Goal: Task Accomplishment & Management: Complete application form

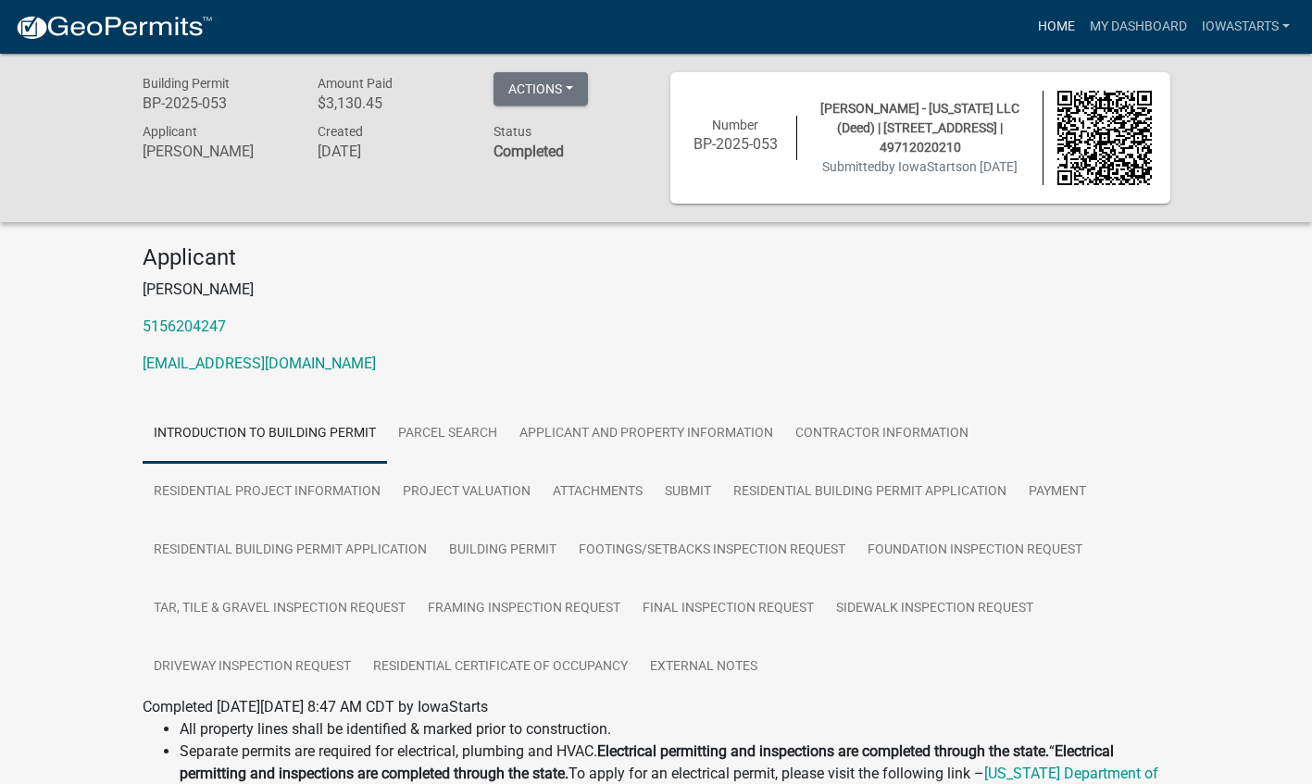
click at [1054, 31] on link "Home" at bounding box center [1056, 26] width 52 height 35
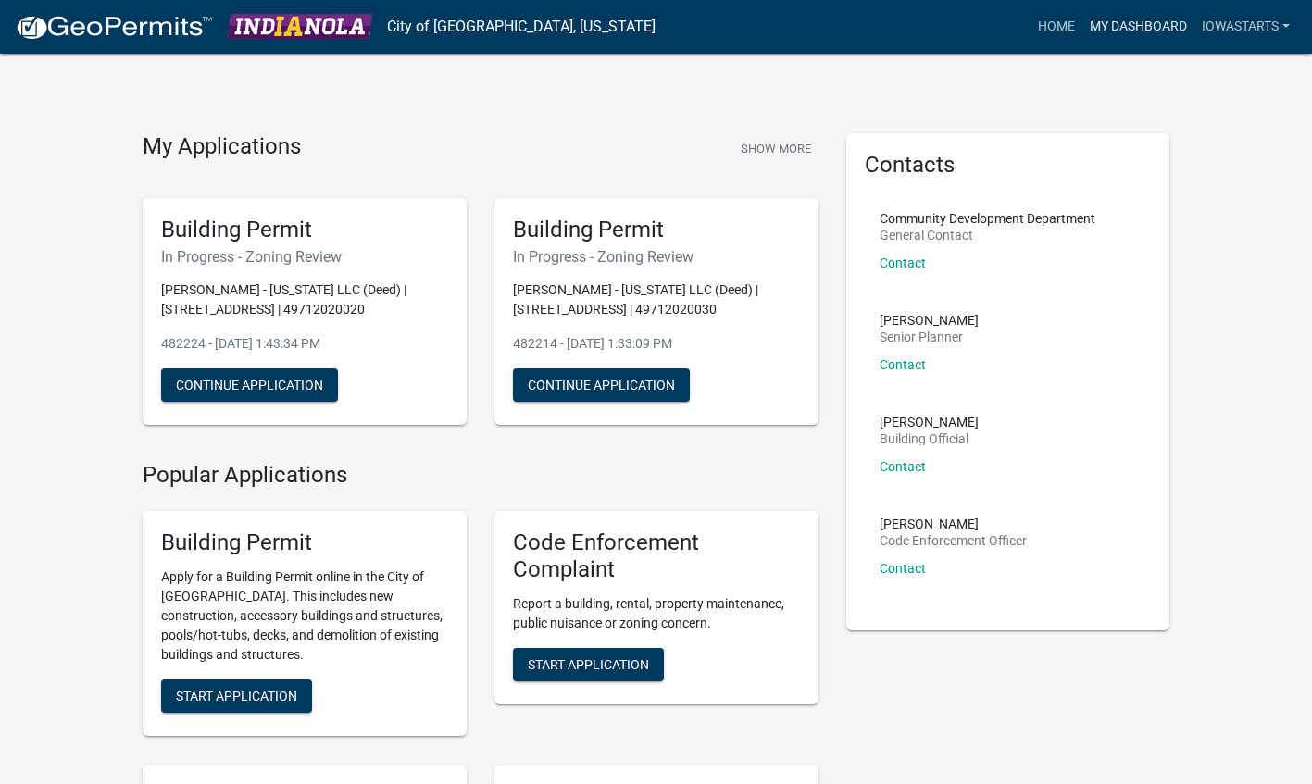
click at [1133, 32] on link "My Dashboard" at bounding box center [1138, 26] width 112 height 35
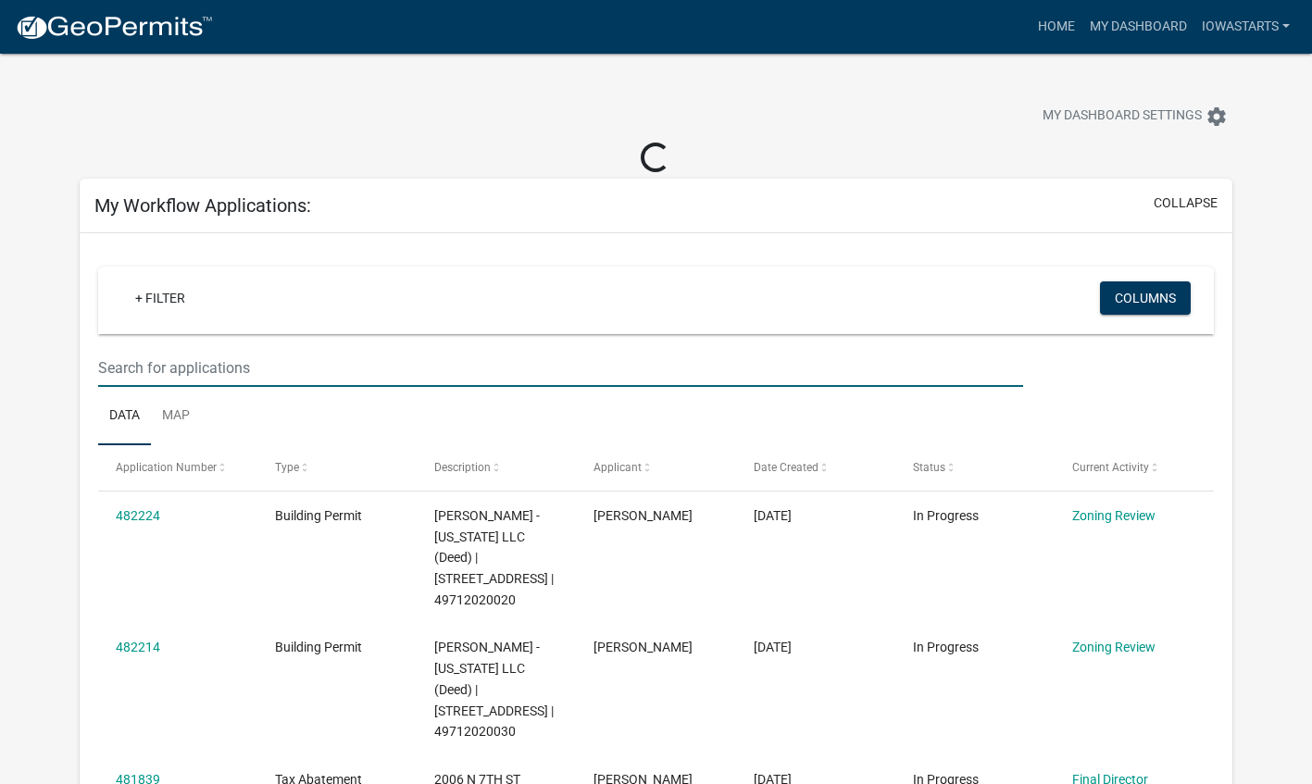
click at [380, 369] on input "text" at bounding box center [560, 368] width 925 height 38
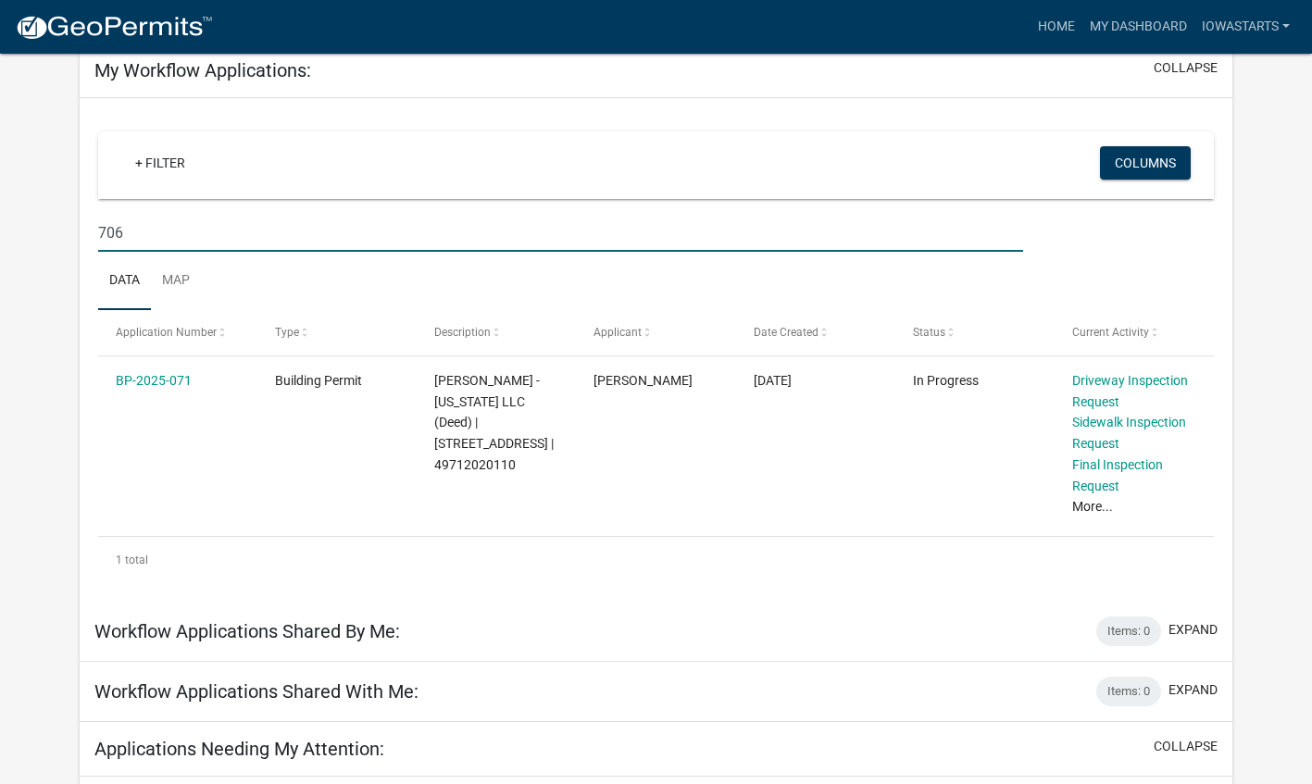
scroll to position [104, 0]
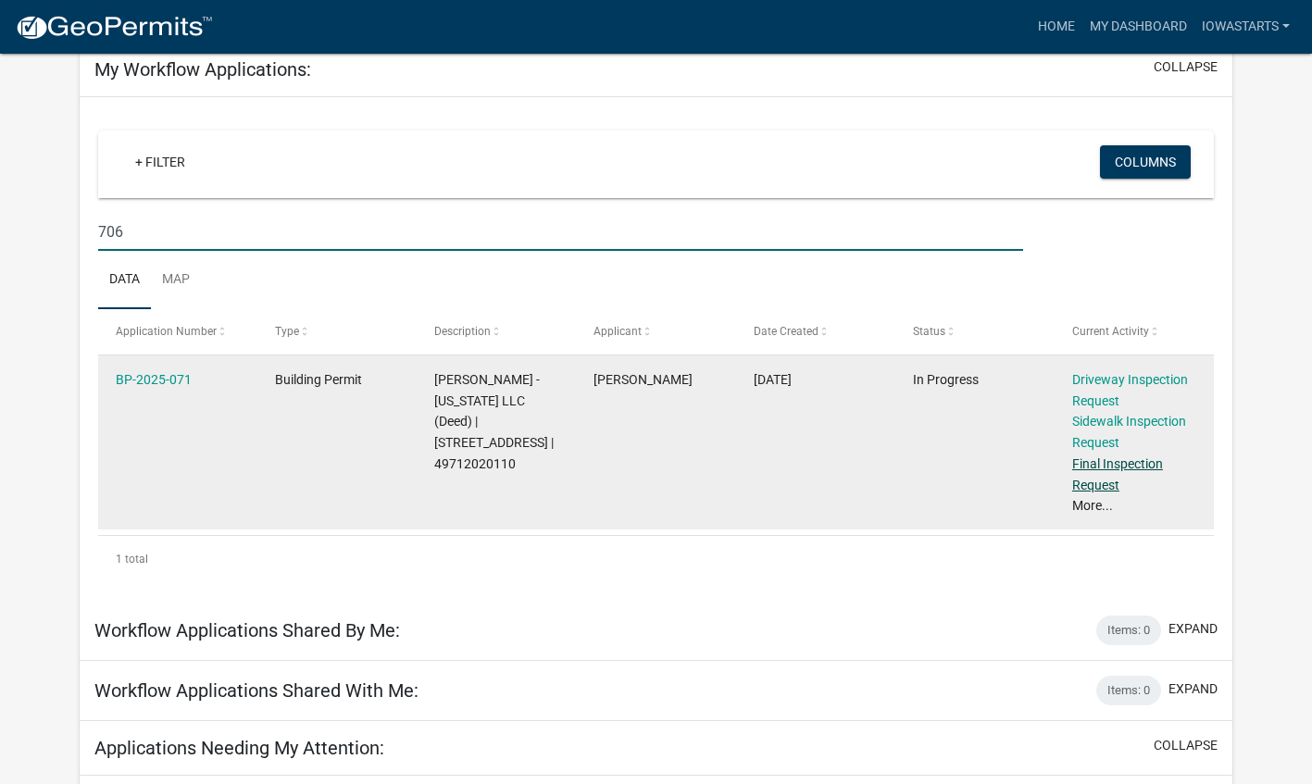
type input "706"
click at [1087, 468] on link "Final Inspection Request" at bounding box center [1117, 474] width 91 height 36
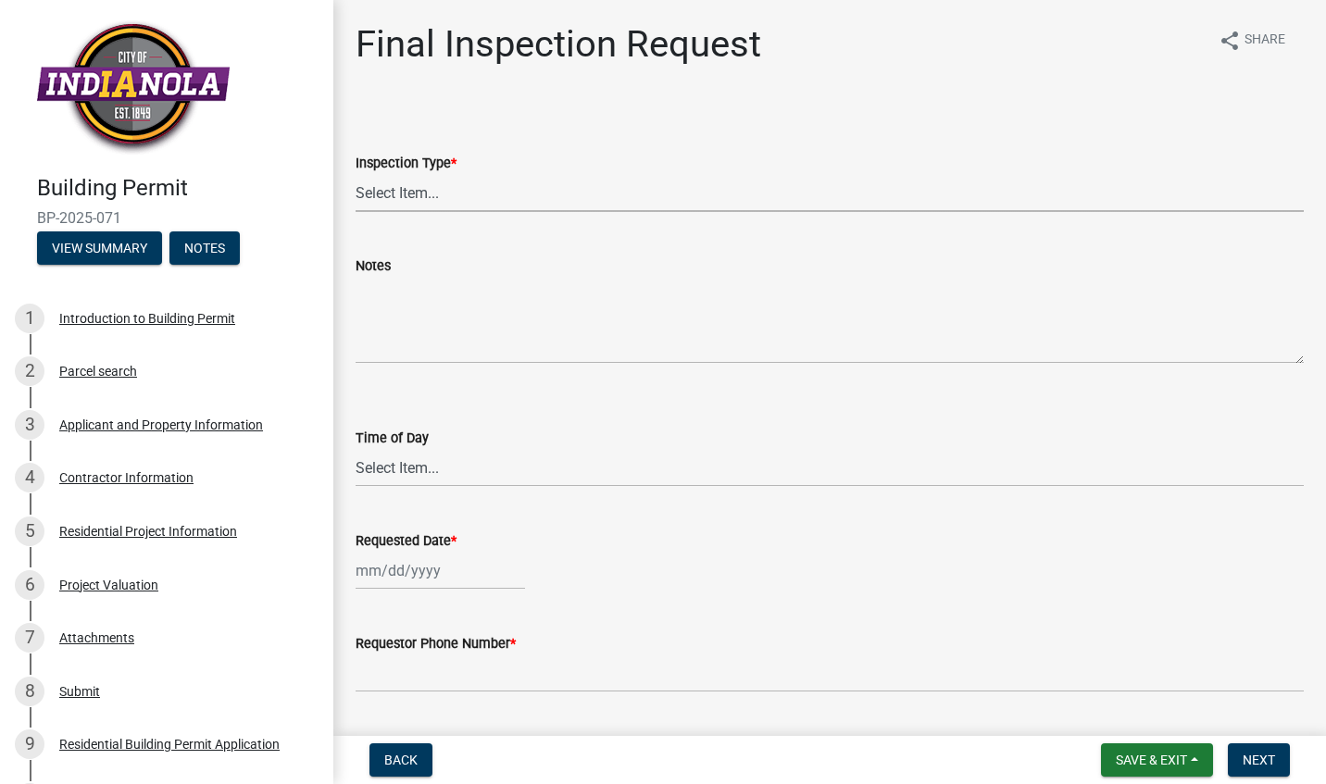
click at [529, 183] on select "Select Item... Final" at bounding box center [830, 193] width 948 height 38
click at [356, 174] on select "Select Item... Final" at bounding box center [830, 193] width 948 height 38
select select "9e95eb3a-8818-42e3-b35f-efe302931548"
click at [425, 467] on select "Select Item... AM PM" at bounding box center [830, 468] width 948 height 38
click at [356, 449] on select "Select Item... AM PM" at bounding box center [830, 468] width 948 height 38
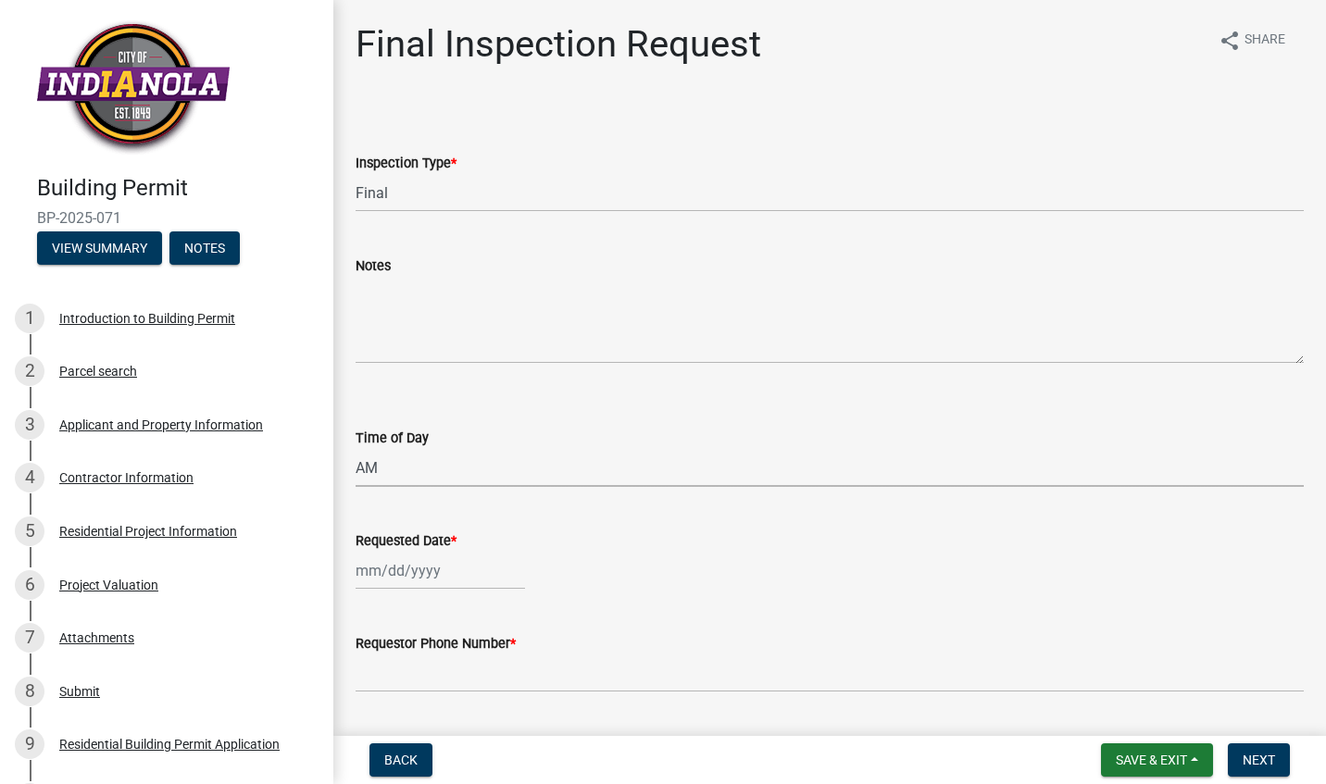
select select "88af556d-fdf1-454b-b933-61cadeae1443"
click at [403, 563] on div at bounding box center [440, 571] width 169 height 38
select select "9"
select select "2025"
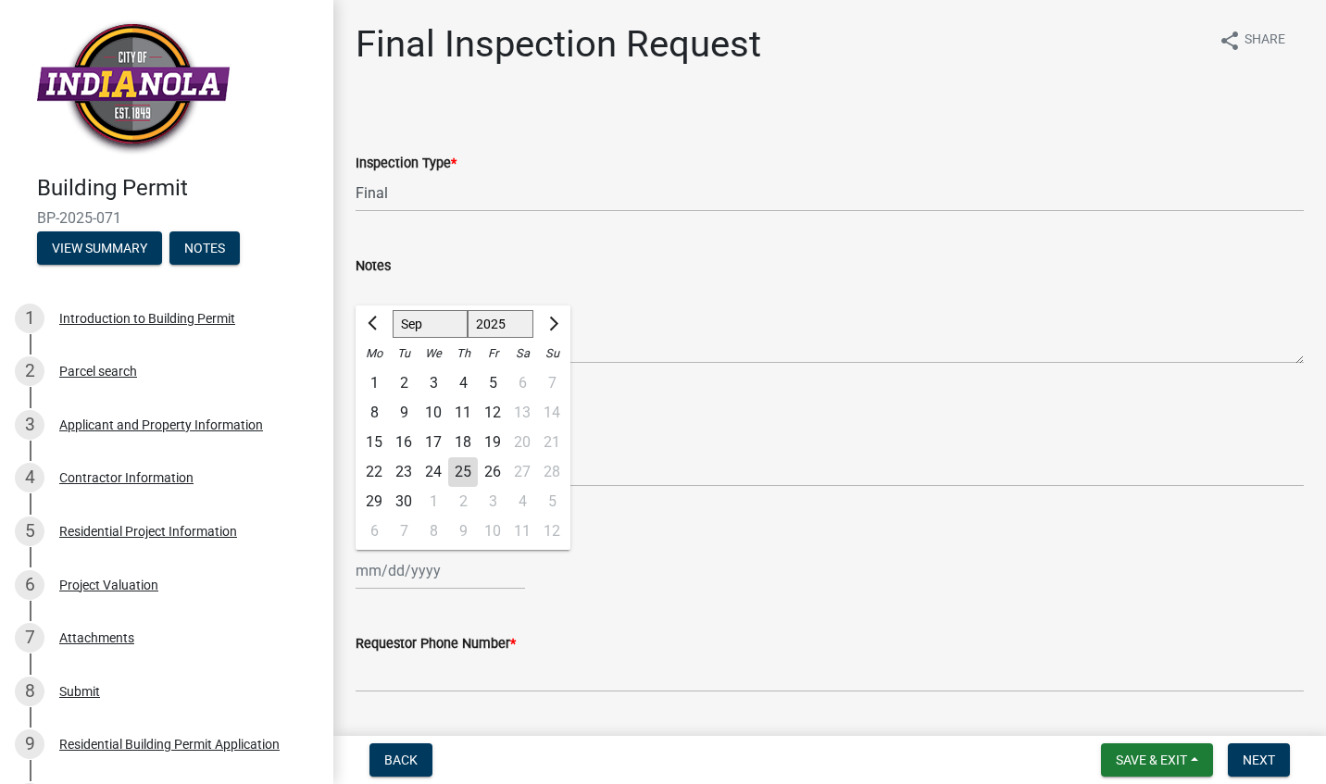
click at [376, 504] on div "29" at bounding box center [374, 502] width 30 height 30
type input "[DATE]"
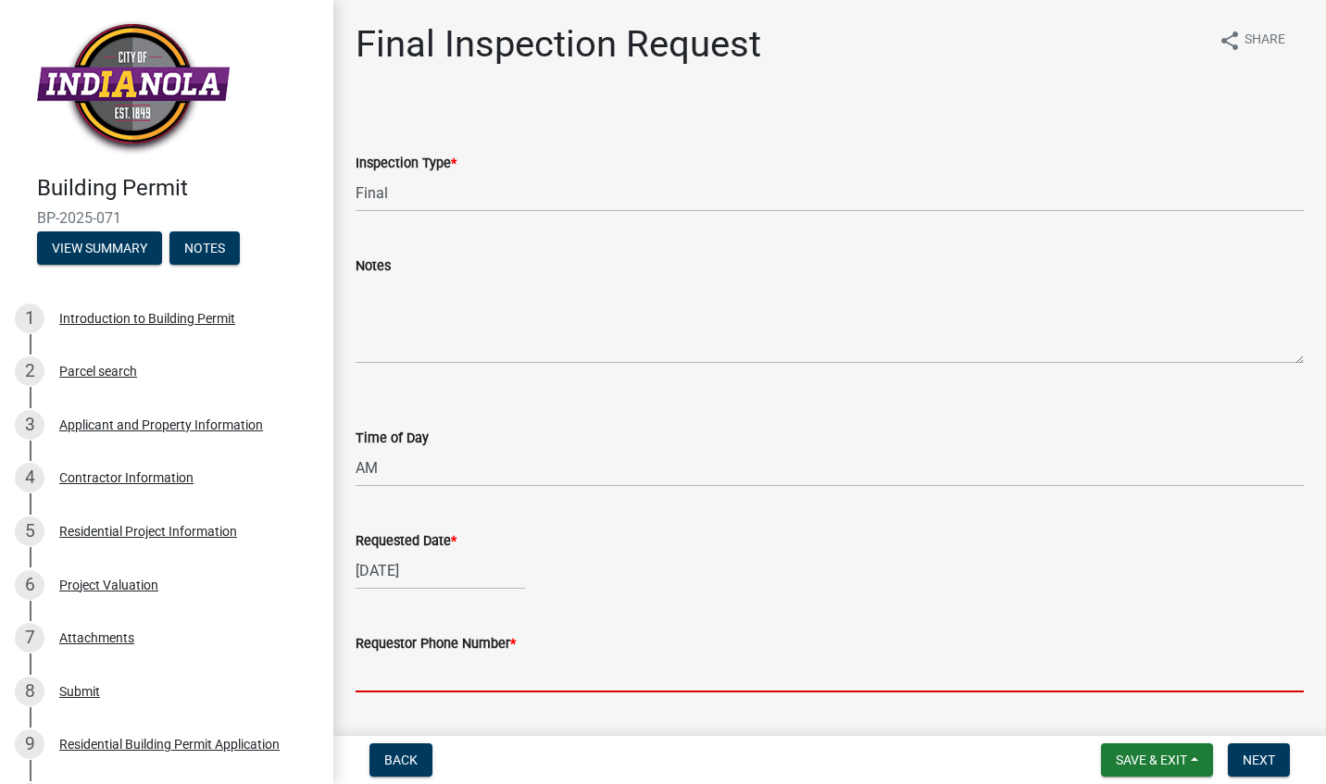
click at [674, 681] on input "Requestor Phone Number *" at bounding box center [830, 674] width 948 height 38
type input "[PHONE_NUMBER]"
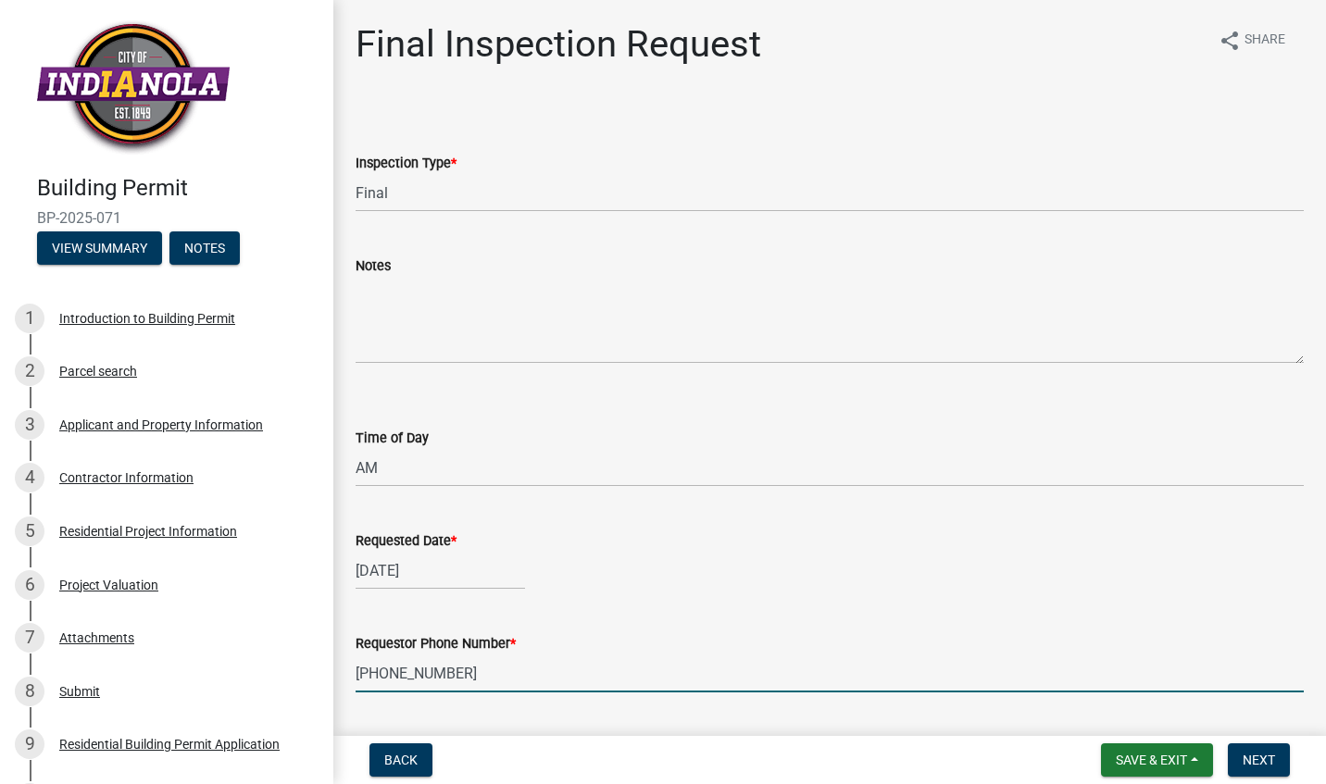
type input "[EMAIL_ADDRESS][DOMAIN_NAME]"
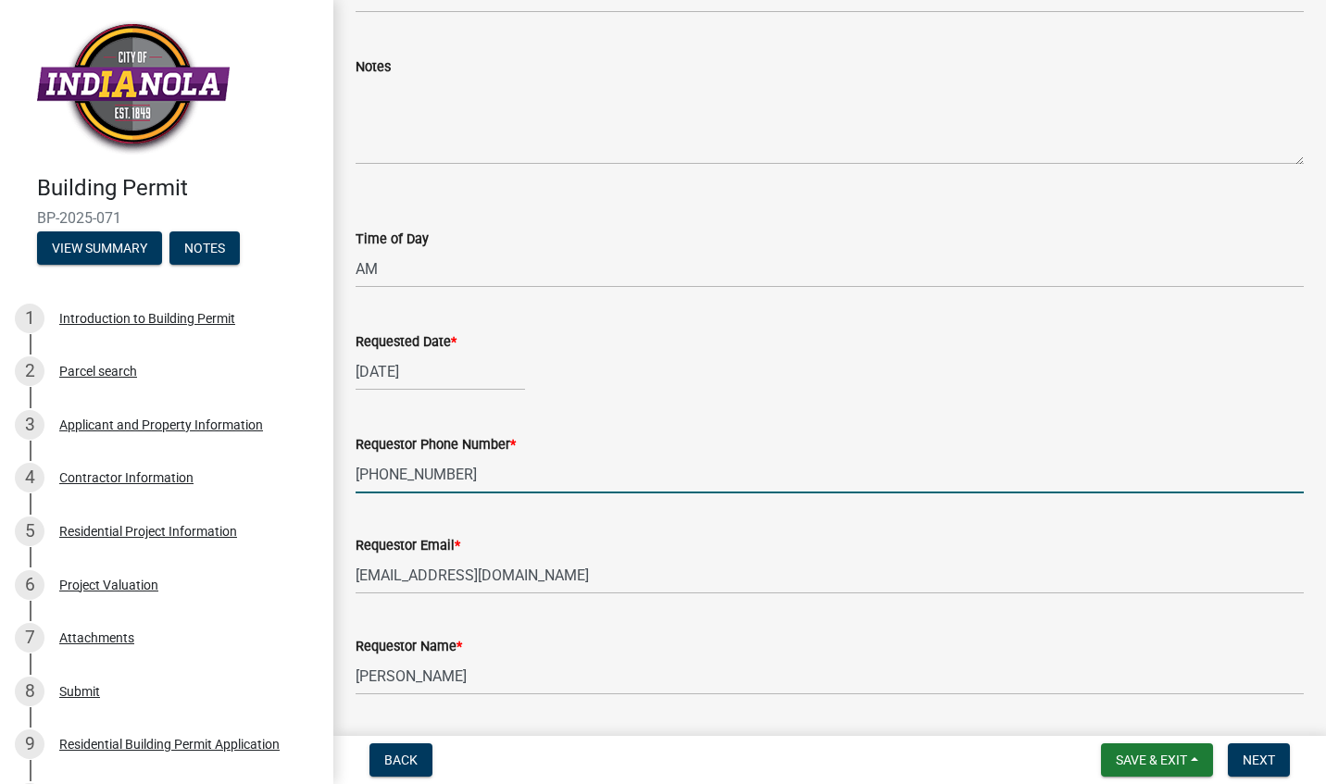
scroll to position [253, 0]
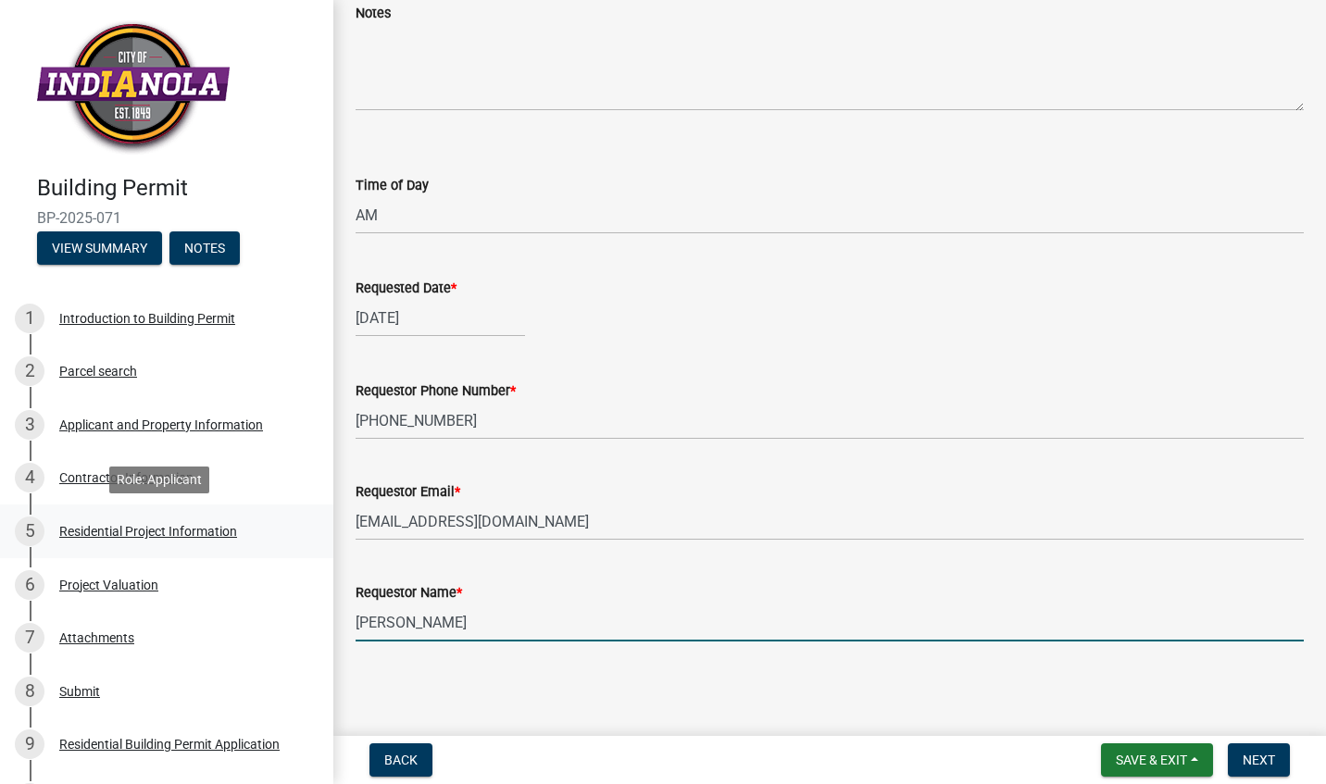
drag, startPoint x: 610, startPoint y: 618, endPoint x: 179, endPoint y: 513, distance: 444.0
click at [179, 513] on div "Building Permit BP-2025-071 View Summary Notes 1 Introduction to Building Permi…" at bounding box center [663, 392] width 1326 height 784
type input "[PERSON_NAME]"
click at [1252, 760] on span "Next" at bounding box center [1258, 760] width 32 height 15
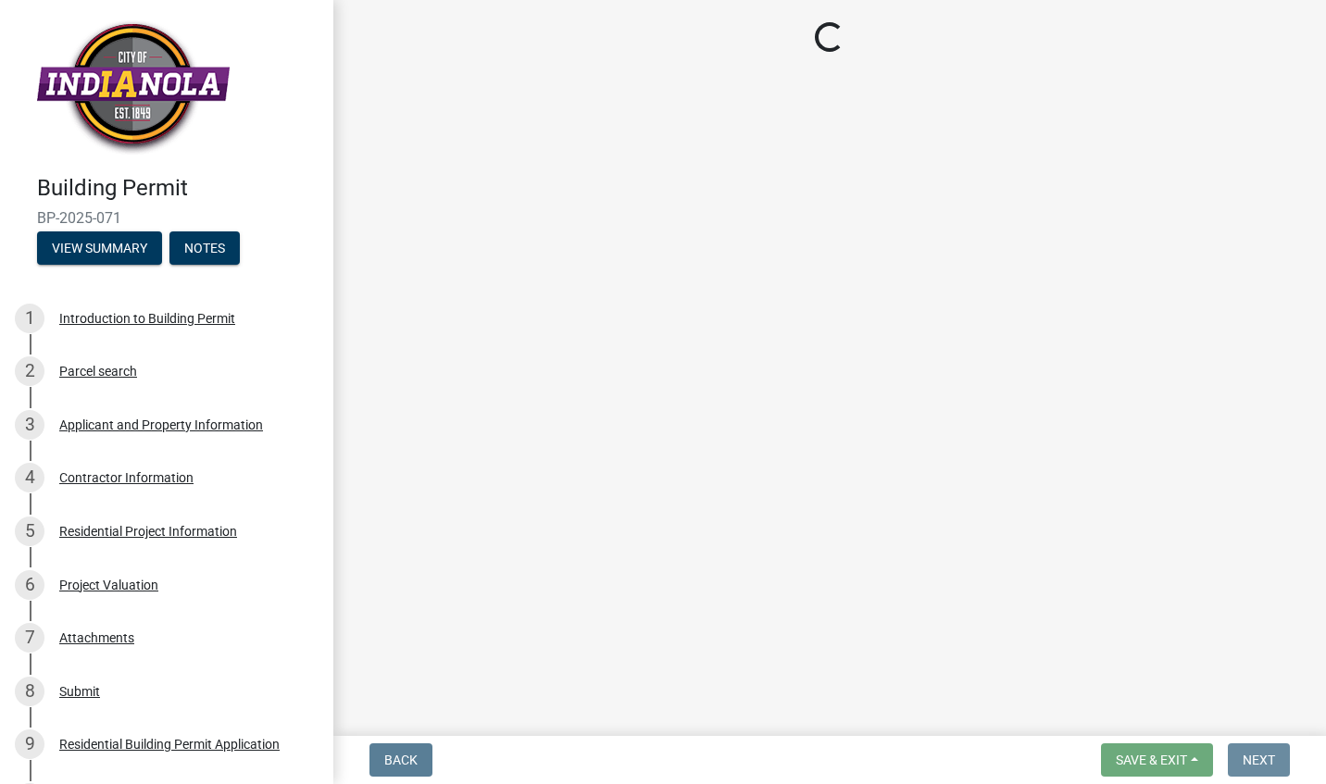
scroll to position [0, 0]
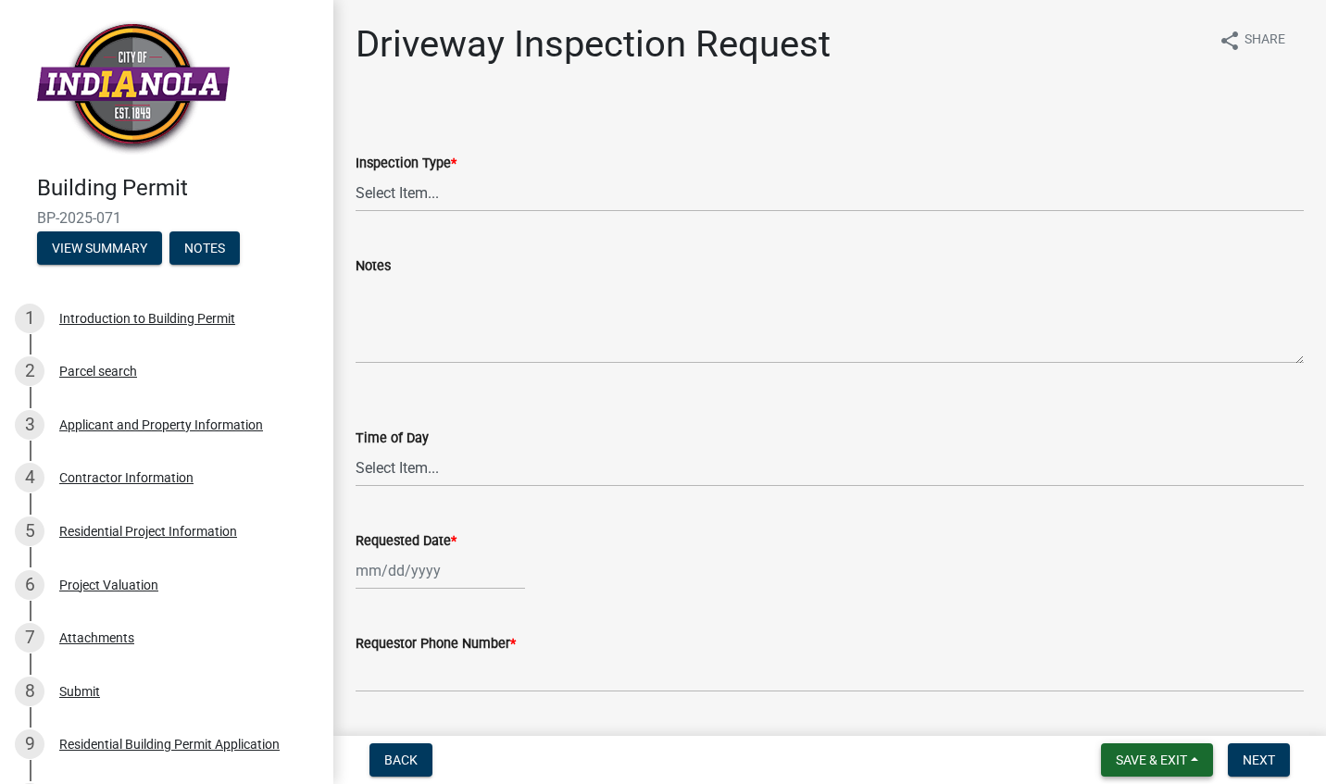
click at [1178, 753] on span "Save & Exit" at bounding box center [1151, 760] width 71 height 15
click at [1126, 700] on button "Save & Exit" at bounding box center [1139, 712] width 148 height 44
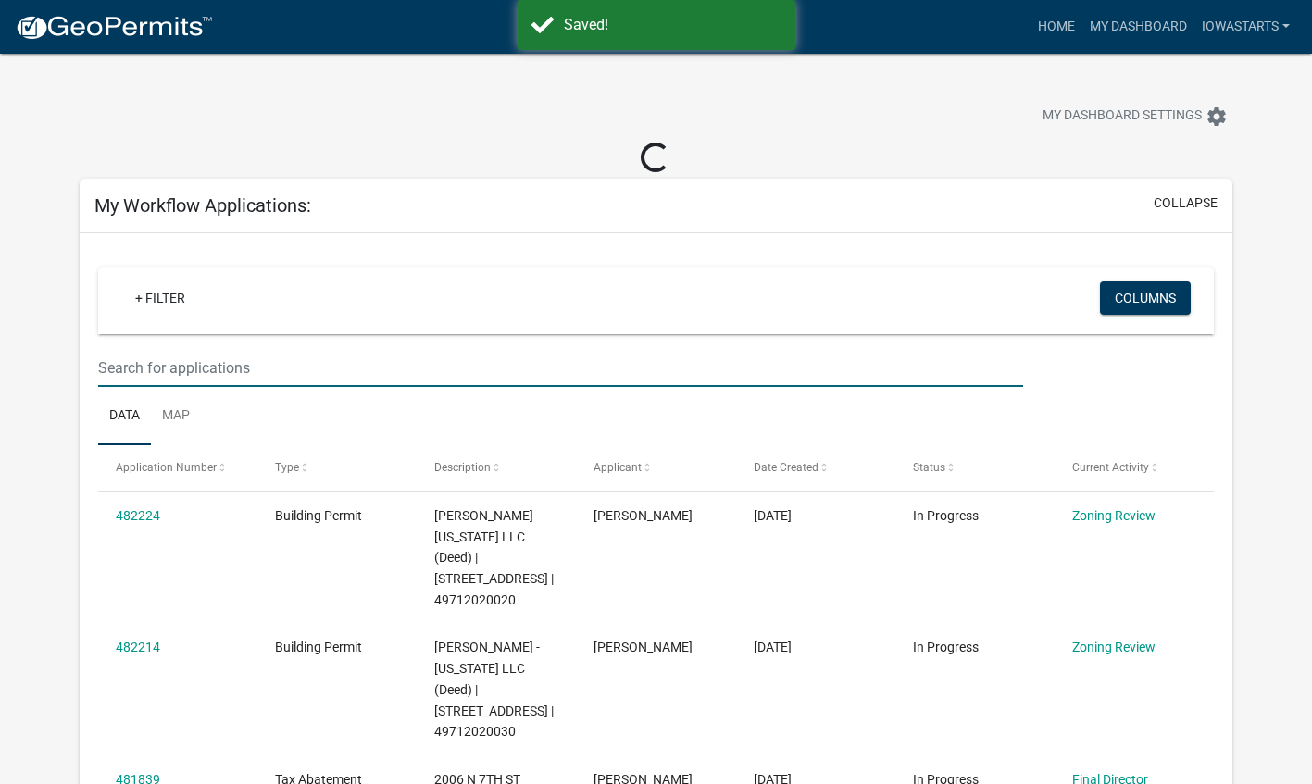
click at [660, 357] on input "text" at bounding box center [560, 368] width 925 height 38
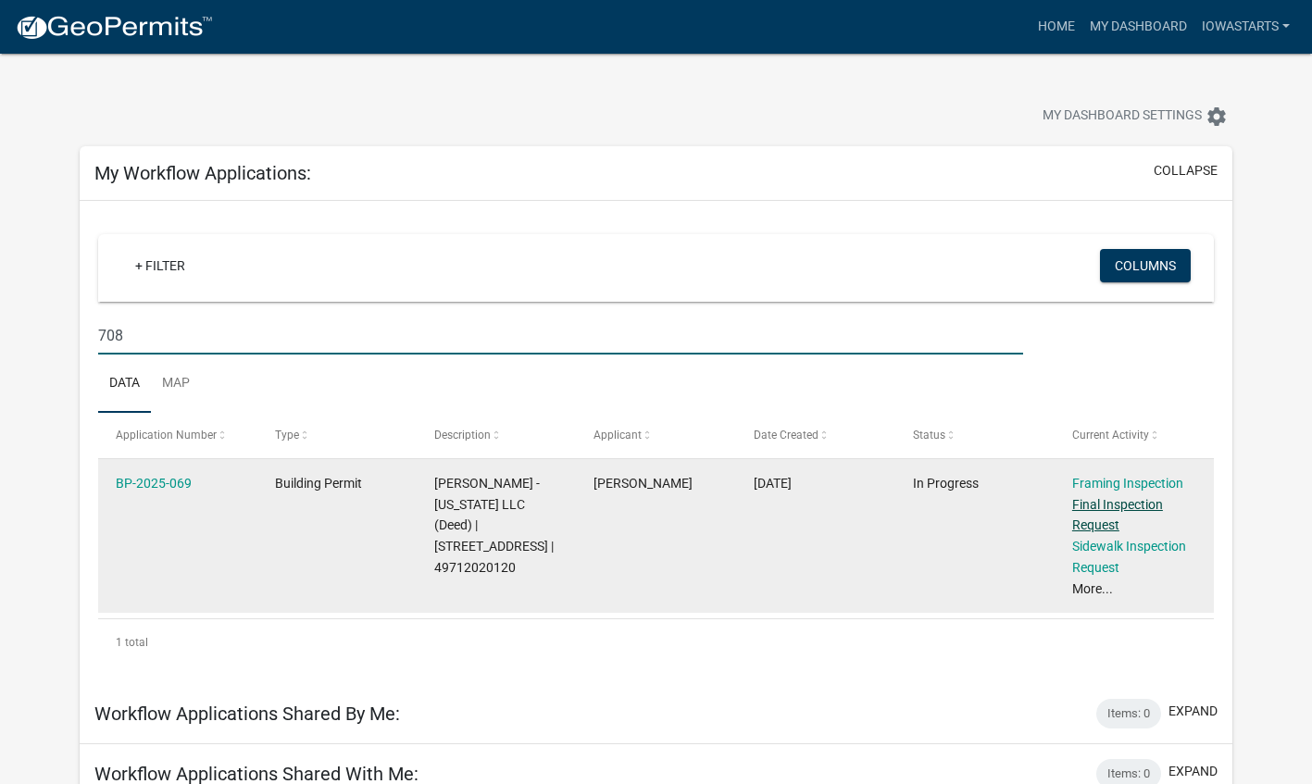
type input "708"
click at [1091, 506] on link "Final Inspection Request" at bounding box center [1117, 515] width 91 height 36
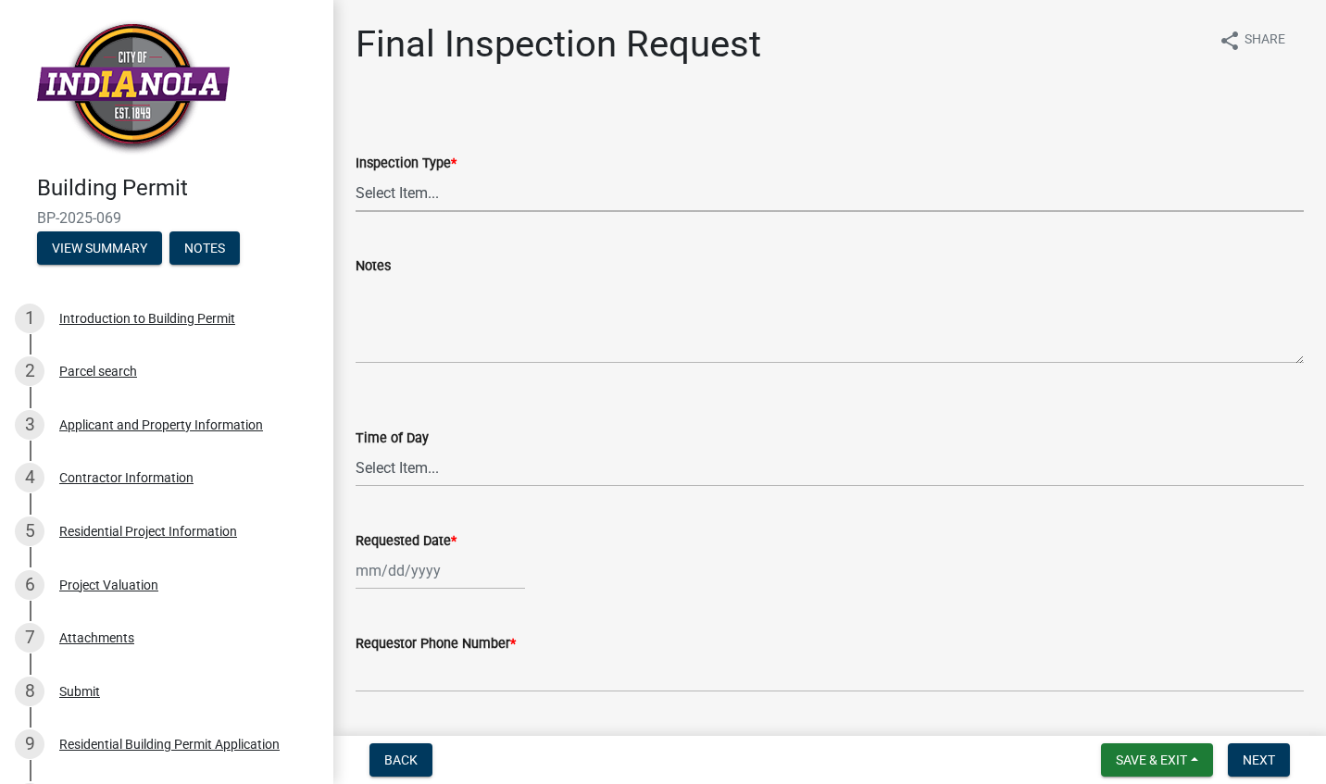
click at [641, 206] on select "Select Item... Final" at bounding box center [830, 193] width 948 height 38
click at [356, 174] on select "Select Item... Final" at bounding box center [830, 193] width 948 height 38
select select "9e95eb3a-8818-42e3-b35f-efe302931548"
click at [449, 463] on select "Select Item... AM PM" at bounding box center [830, 468] width 948 height 38
click at [356, 449] on select "Select Item... AM PM" at bounding box center [830, 468] width 948 height 38
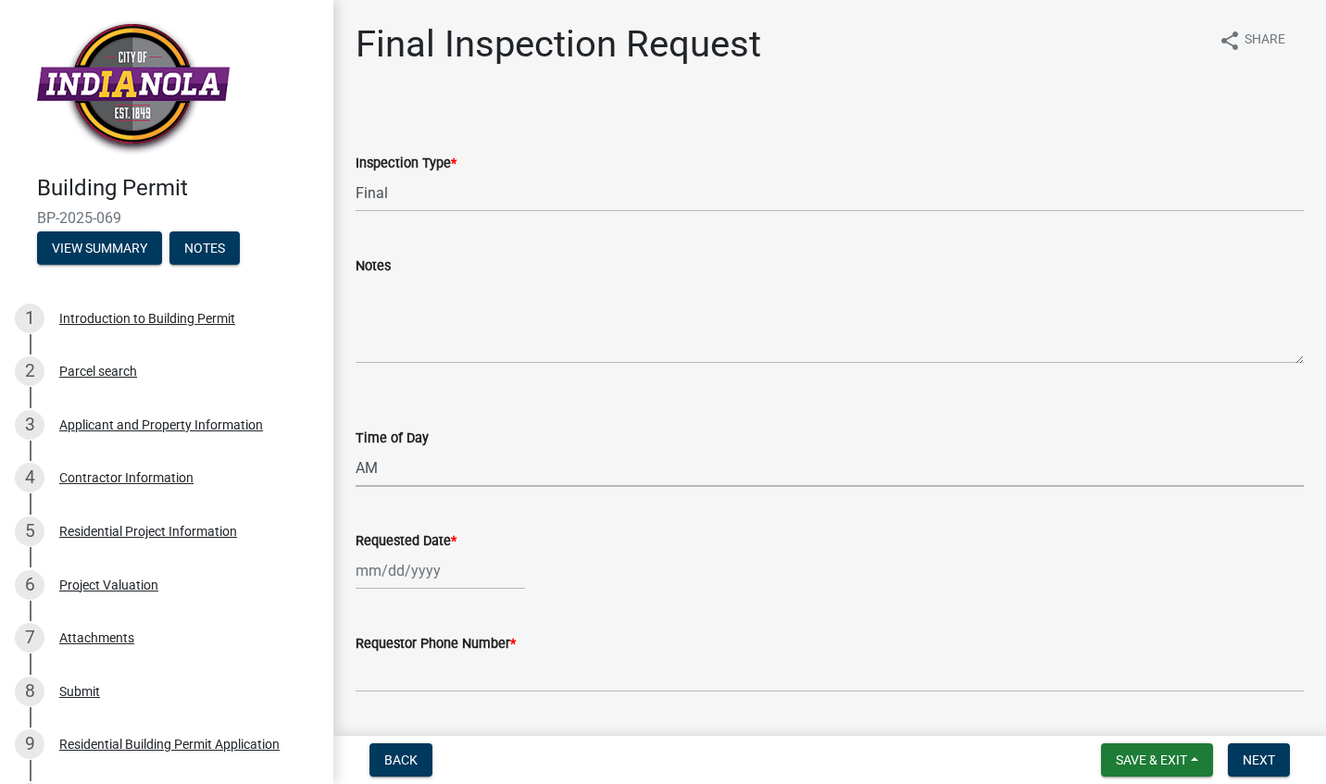
select select "88af556d-fdf1-454b-b933-61cadeae1443"
click at [392, 572] on div at bounding box center [440, 571] width 169 height 38
select select "9"
select select "2025"
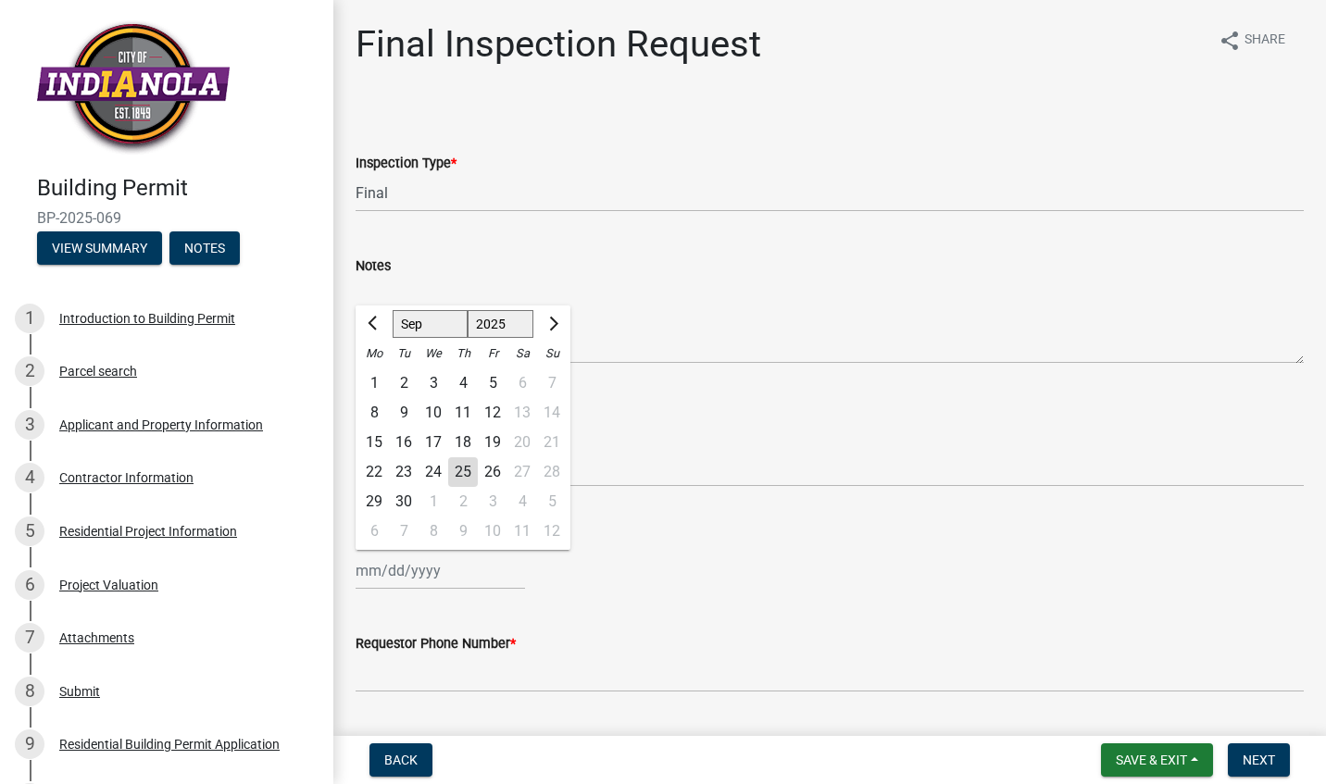
click at [381, 508] on div "29" at bounding box center [374, 502] width 30 height 30
type input "[DATE]"
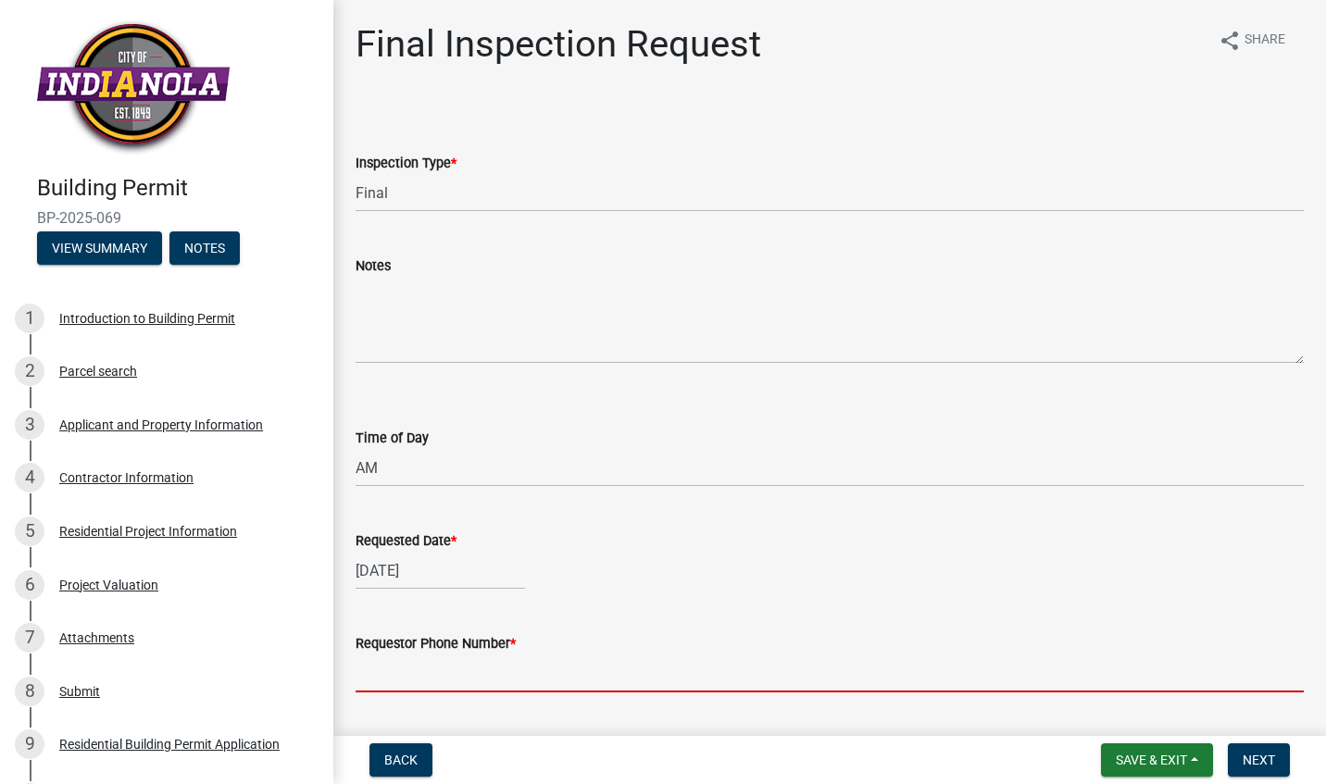
click at [428, 667] on input "Requestor Phone Number *" at bounding box center [830, 674] width 948 height 38
type input "[PHONE_NUMBER]"
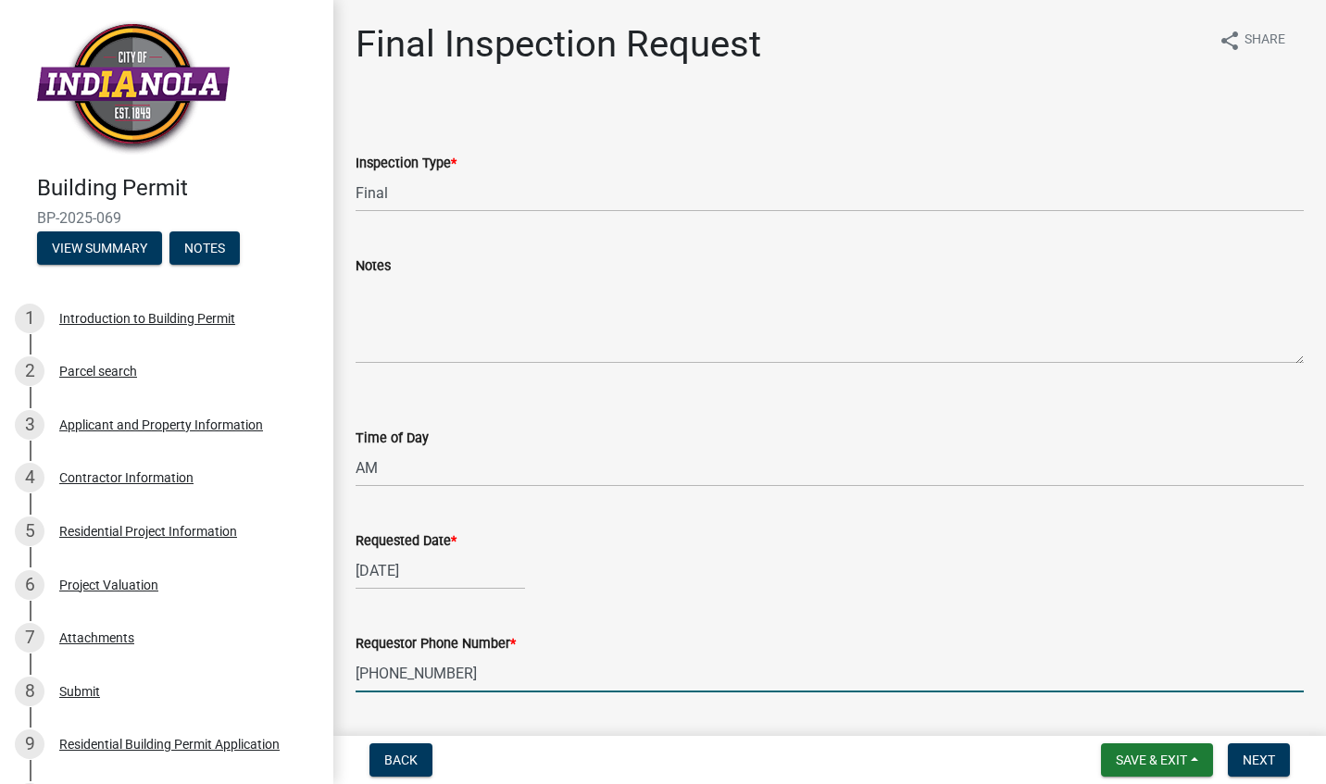
type input "[EMAIL_ADDRESS][DOMAIN_NAME]"
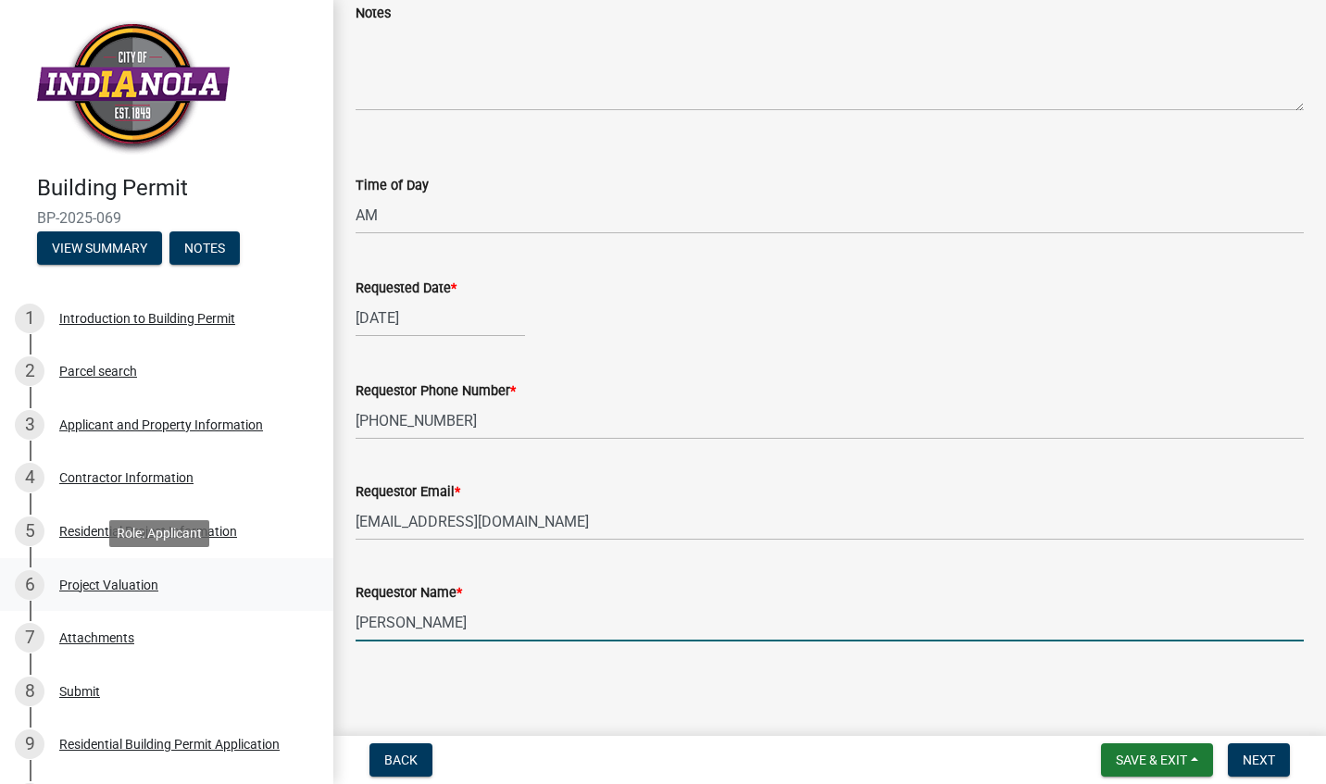
drag, startPoint x: 475, startPoint y: 619, endPoint x: 159, endPoint y: 571, distance: 319.4
click at [159, 571] on div "Building Permit BP-2025-069 View Summary Notes 1 Introduction to Building Permi…" at bounding box center [663, 392] width 1326 height 784
type input "[PERSON_NAME]"
click at [1262, 745] on button "Next" at bounding box center [1259, 759] width 62 height 33
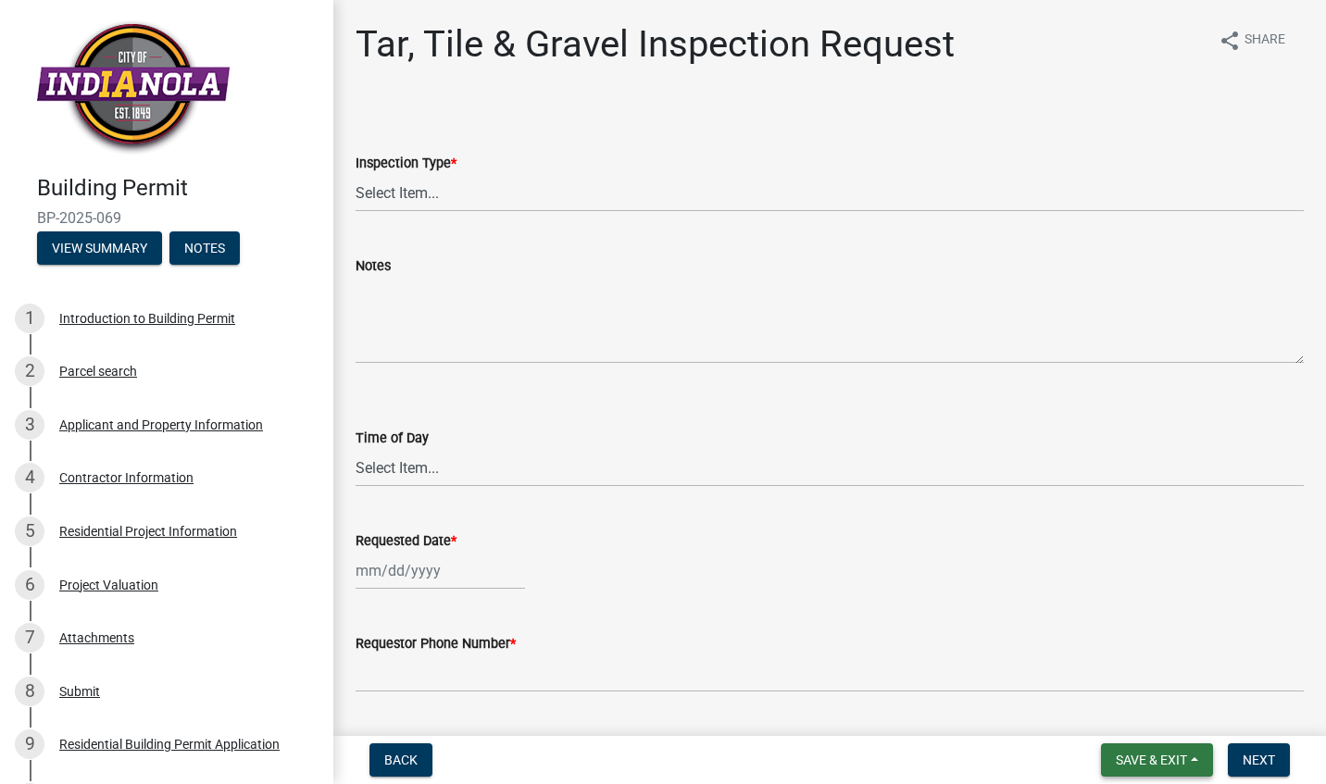
click at [1205, 764] on button "Save & Exit" at bounding box center [1157, 759] width 112 height 33
click at [1158, 722] on button "Save & Exit" at bounding box center [1139, 712] width 148 height 44
